Goal: Task Accomplishment & Management: Manage account settings

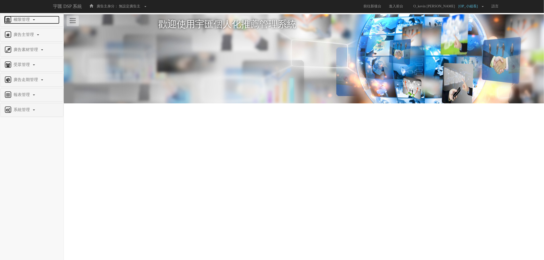
click at [33, 23] on link "權限管理" at bounding box center [31, 20] width 55 height 8
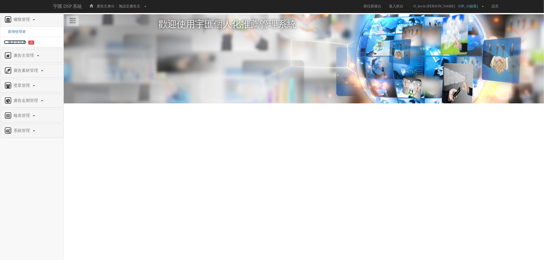
click at [20, 43] on span "修改使用者" at bounding box center [15, 42] width 22 height 4
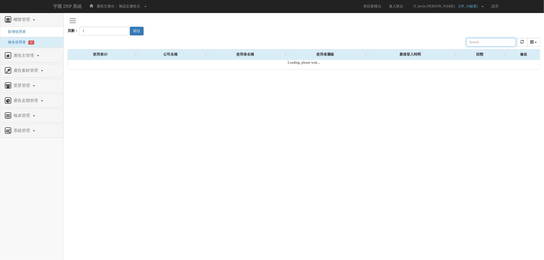
click at [482, 38] on input "text" at bounding box center [491, 42] width 50 height 9
type input "ㄇ"
type input "AAR"
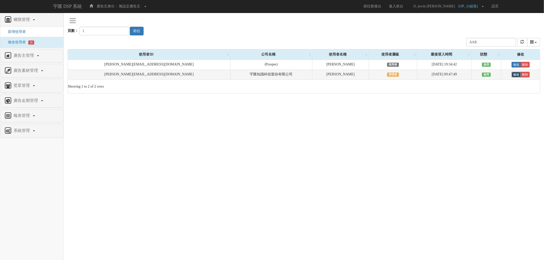
click at [513, 76] on link "修改" at bounding box center [515, 75] width 9 height 6
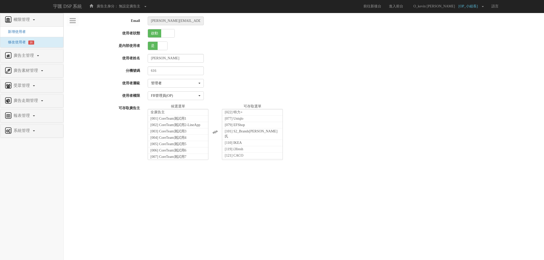
select select "Manager"
select select "16"
click at [372, 70] on div "616" at bounding box center [344, 71] width 400 height 9
